Goal: Navigation & Orientation: Find specific page/section

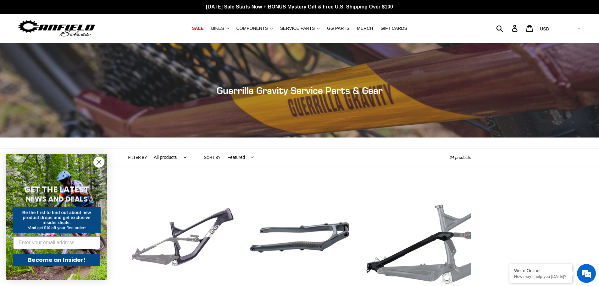
click at [101, 162] on circle "Close dialog" at bounding box center [99, 162] width 10 height 10
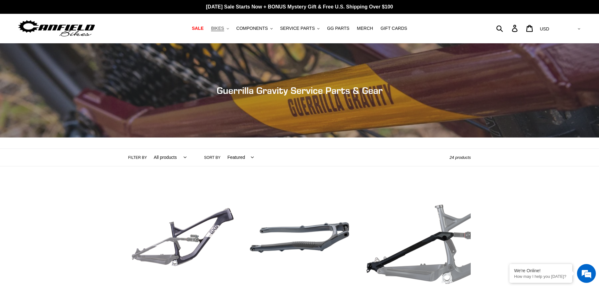
click at [231, 27] on button "BIKES .cls-1{fill:#231f20}" at bounding box center [220, 28] width 24 height 8
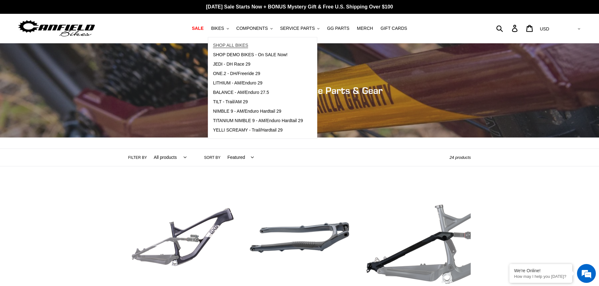
click at [241, 46] on span "SHOP ALL BIKES" at bounding box center [230, 45] width 35 height 5
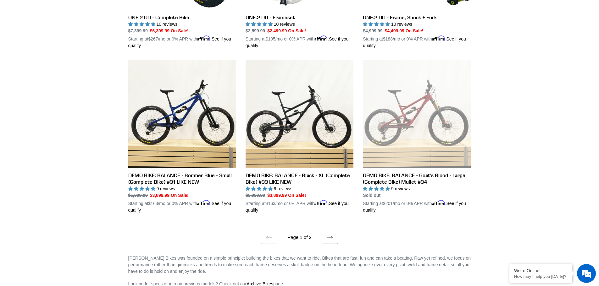
scroll to position [1257, 0]
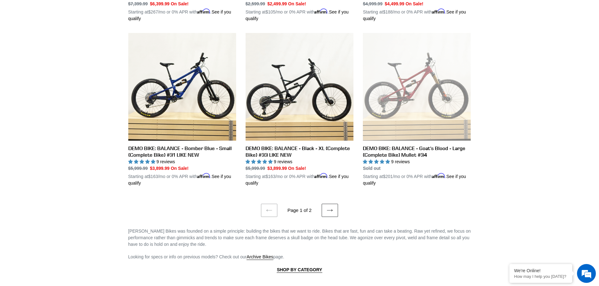
click at [330, 207] on icon at bounding box center [329, 210] width 6 height 6
